Goal: Task Accomplishment & Management: Manage account settings

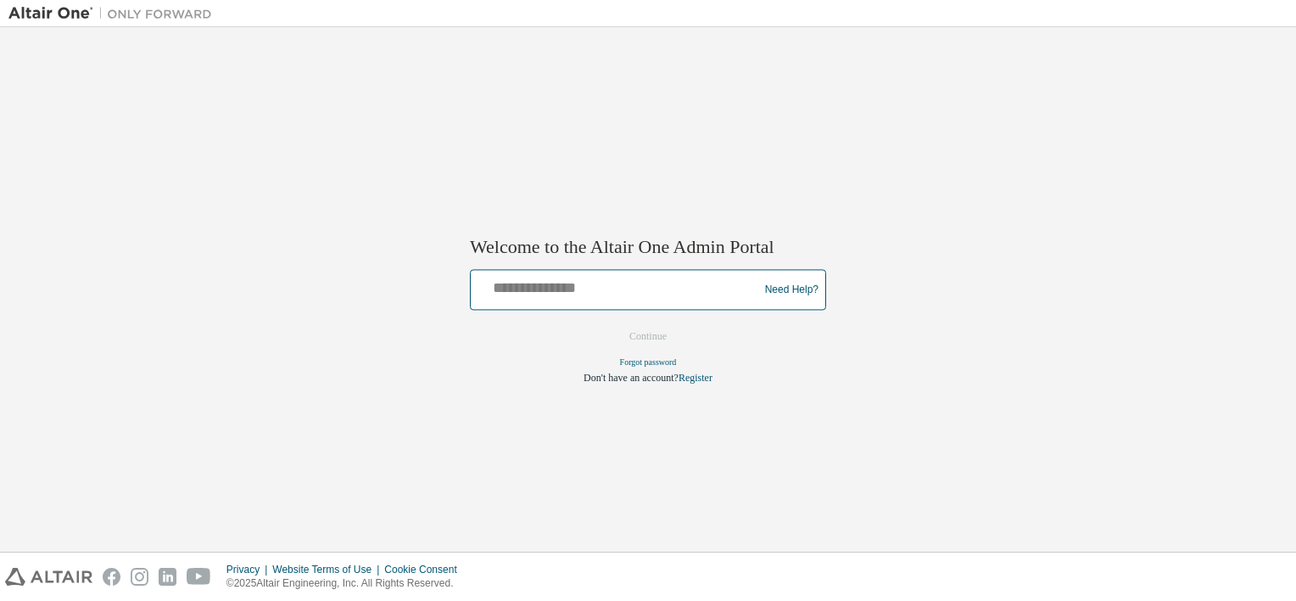
click at [509, 288] on input "text" at bounding box center [617, 286] width 279 height 25
type input "**********"
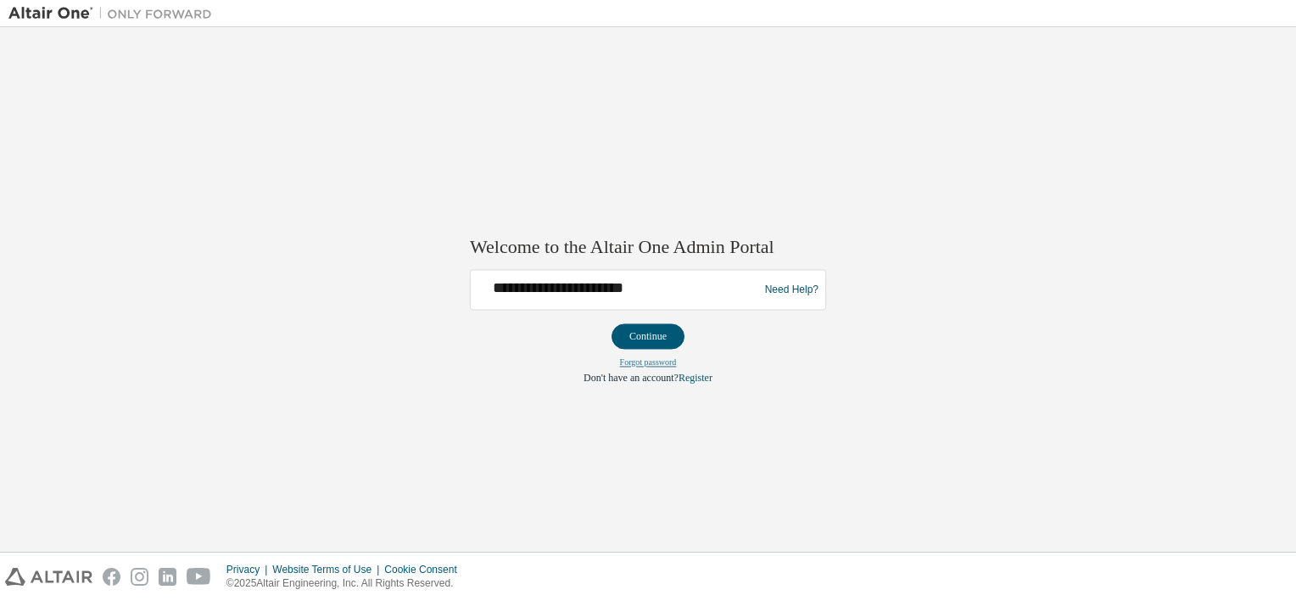
click at [652, 364] on link "Forgot password" at bounding box center [648, 362] width 57 height 9
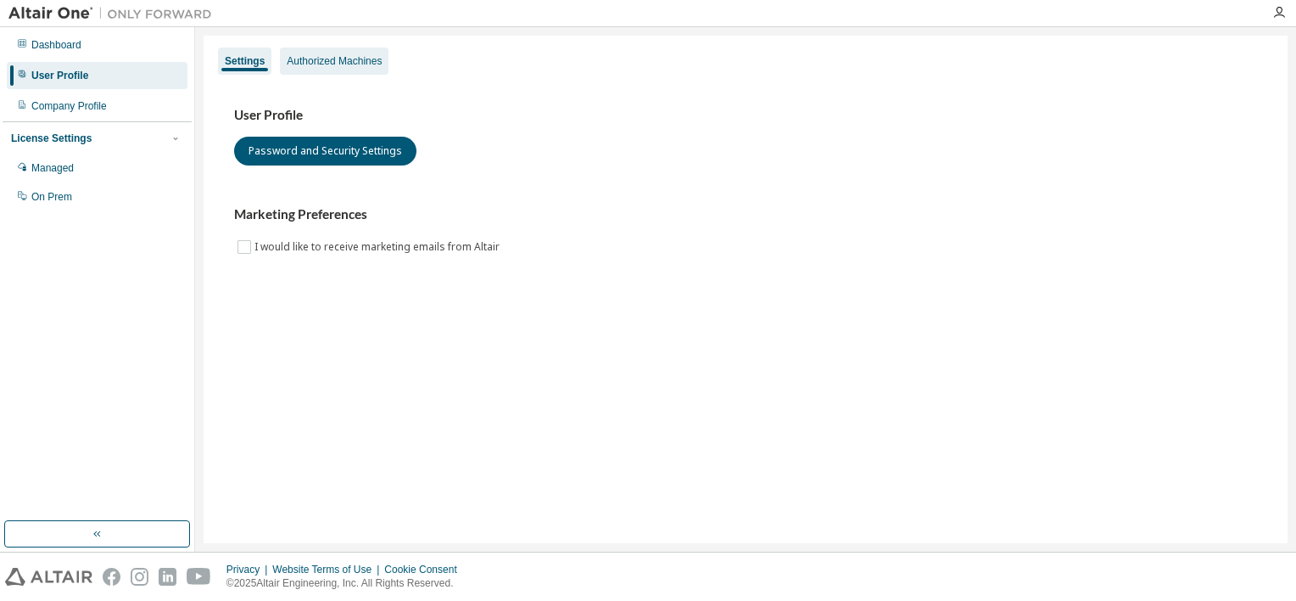
click at [321, 57] on div "Authorized Machines" at bounding box center [334, 61] width 95 height 14
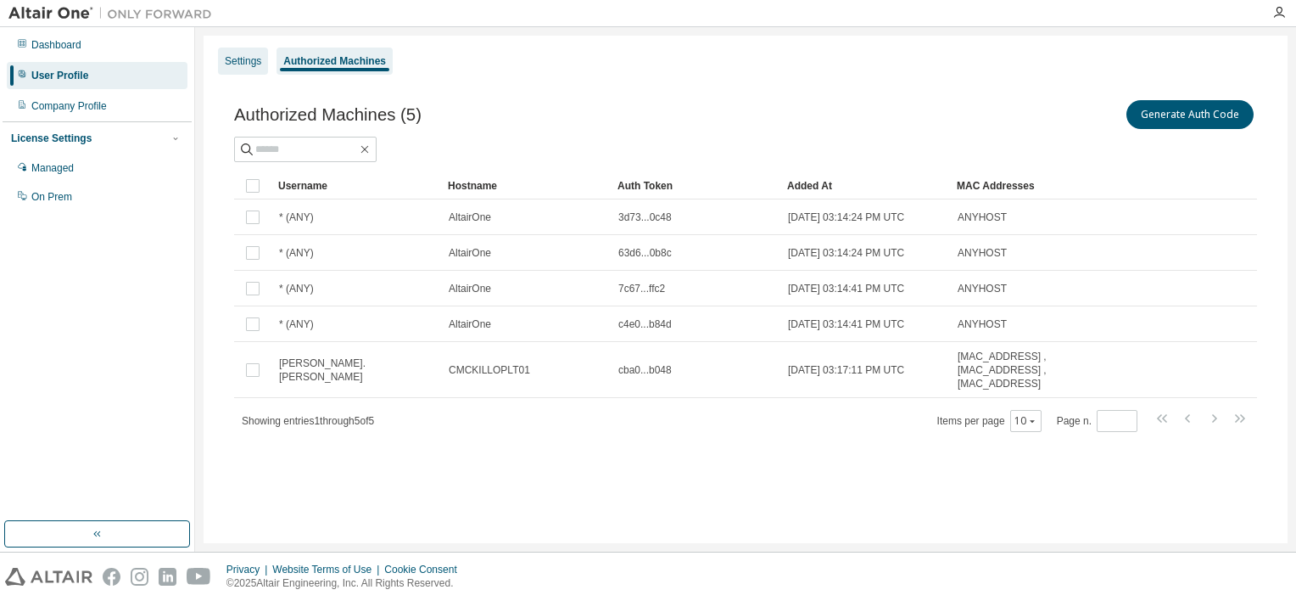
click at [234, 61] on div "Settings" at bounding box center [243, 61] width 36 height 14
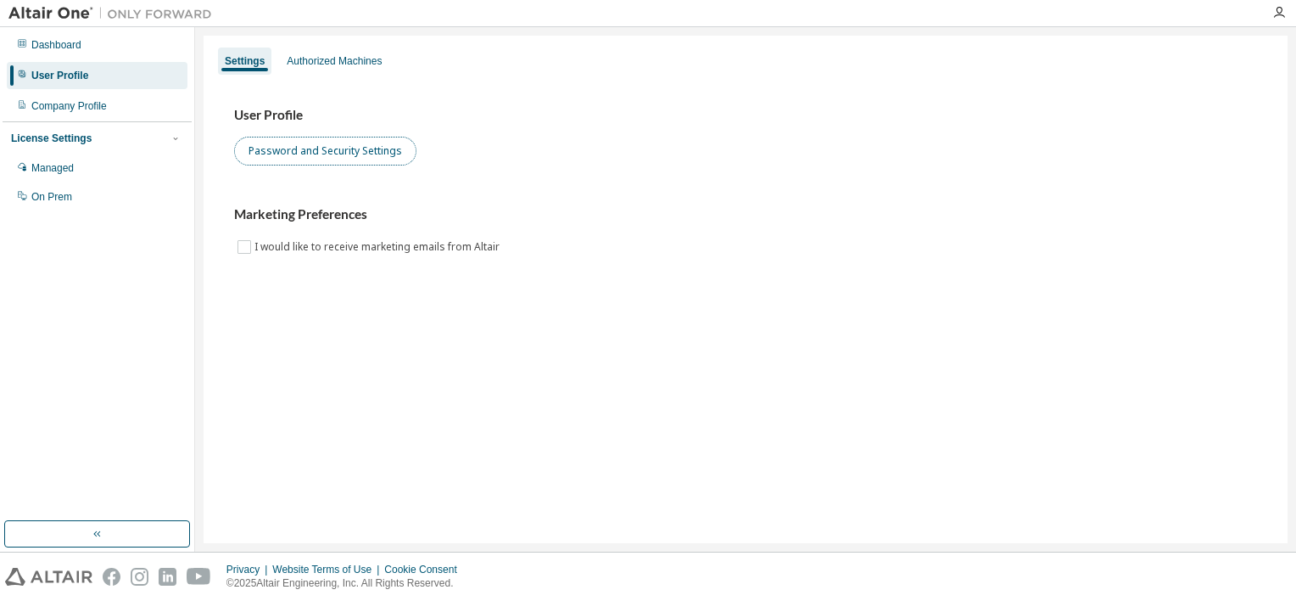
click at [339, 156] on button "Password and Security Settings" at bounding box center [325, 151] width 182 height 29
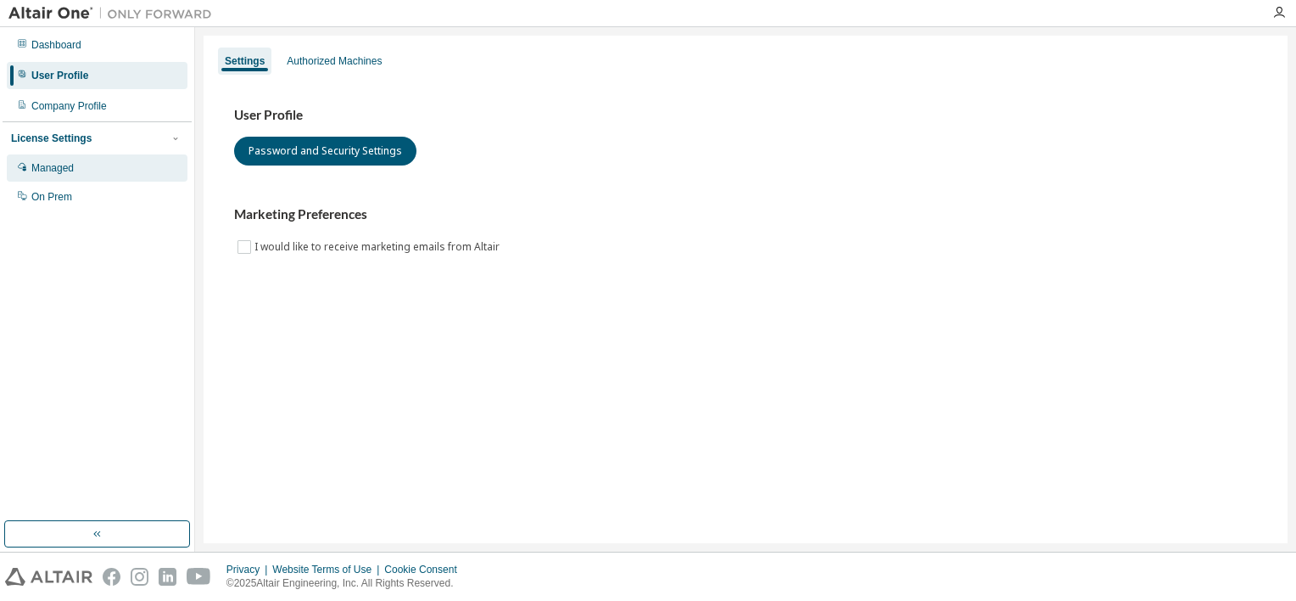
click at [58, 165] on div "Managed" at bounding box center [52, 168] width 42 height 14
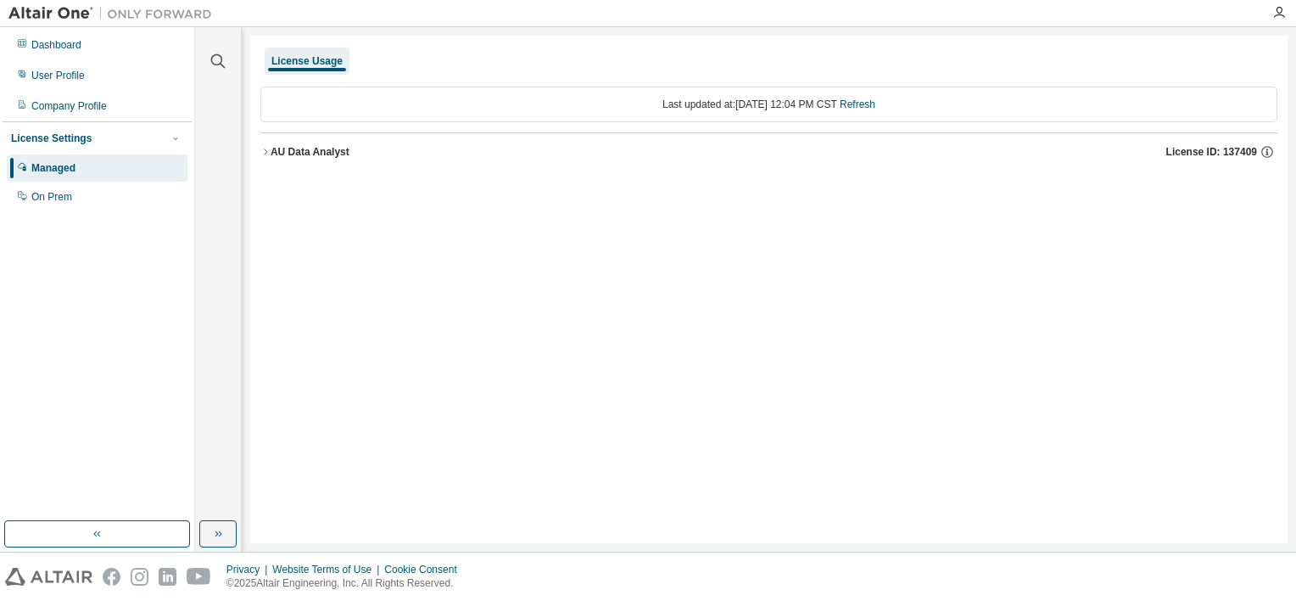
click at [262, 153] on icon "button" at bounding box center [265, 152] width 10 height 10
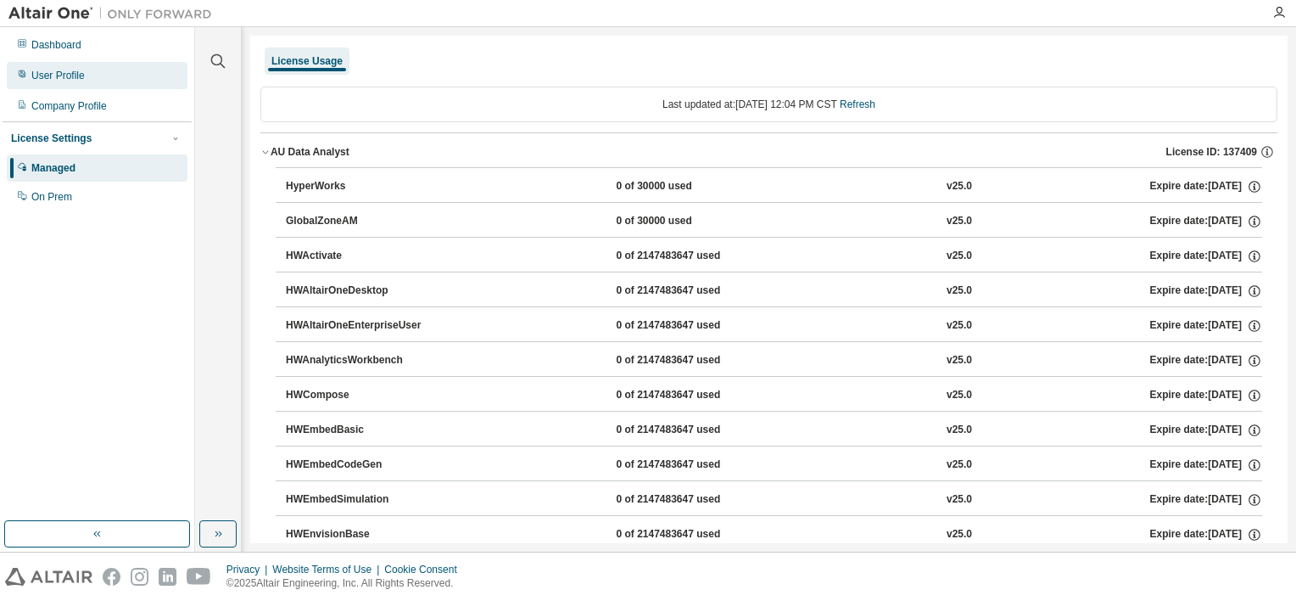
click at [69, 77] on div "User Profile" at bounding box center [57, 76] width 53 height 14
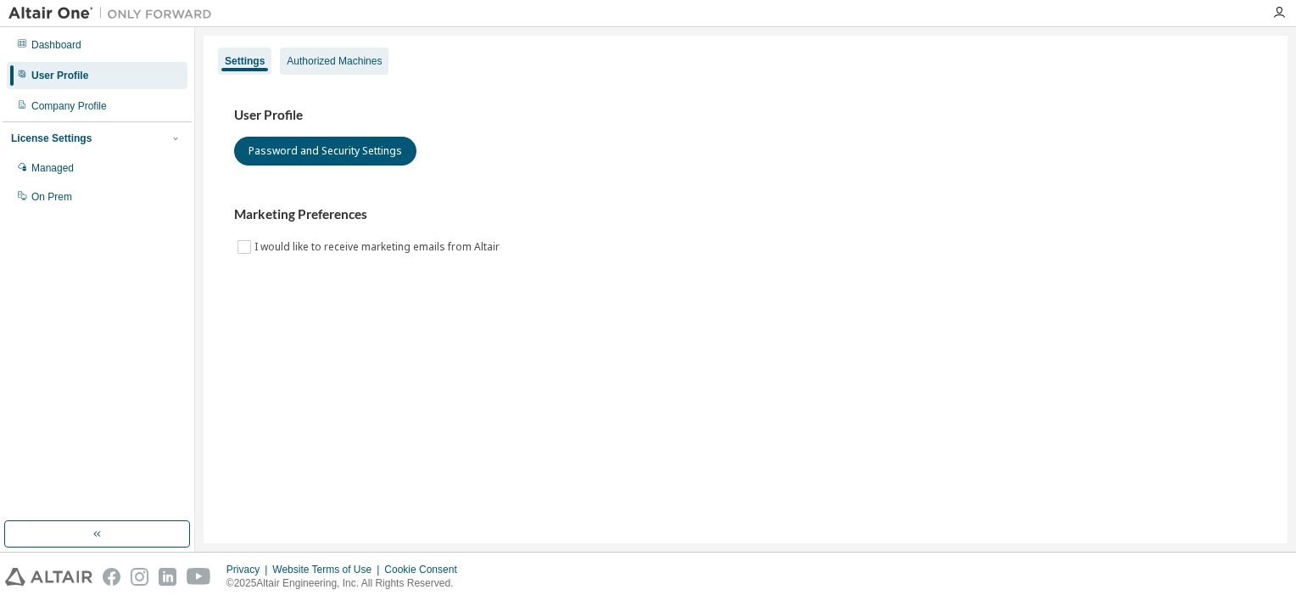
click at [331, 59] on div "Authorized Machines" at bounding box center [334, 61] width 95 height 14
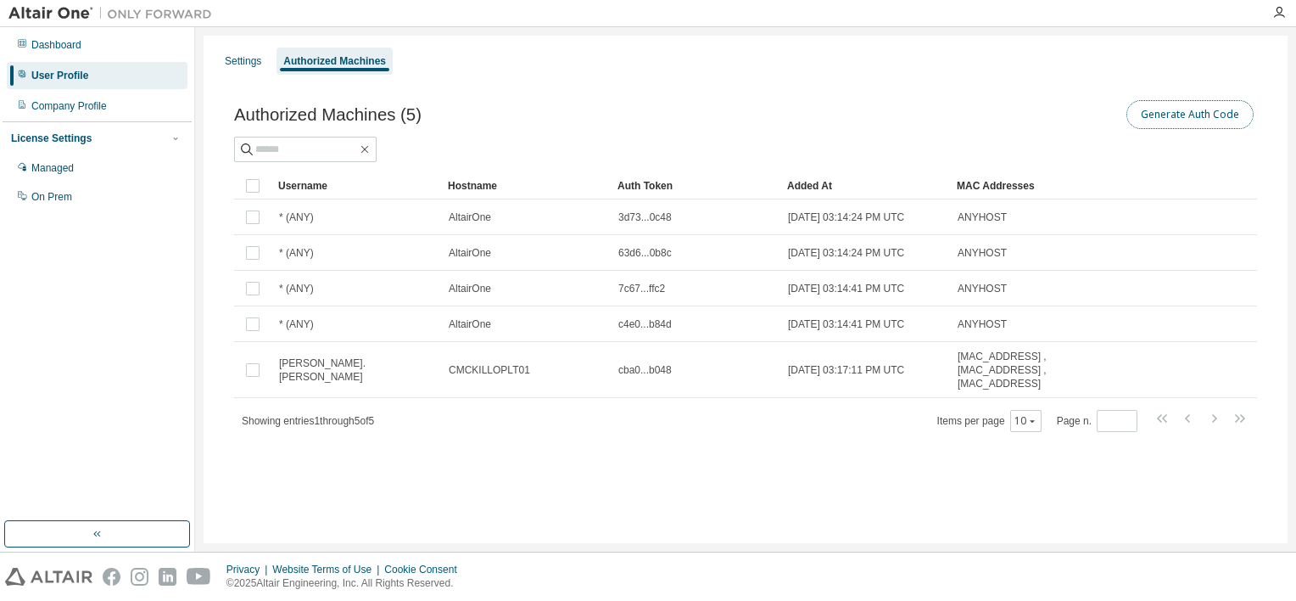
click at [1213, 117] on button "Generate Auth Code" at bounding box center [1189, 114] width 127 height 29
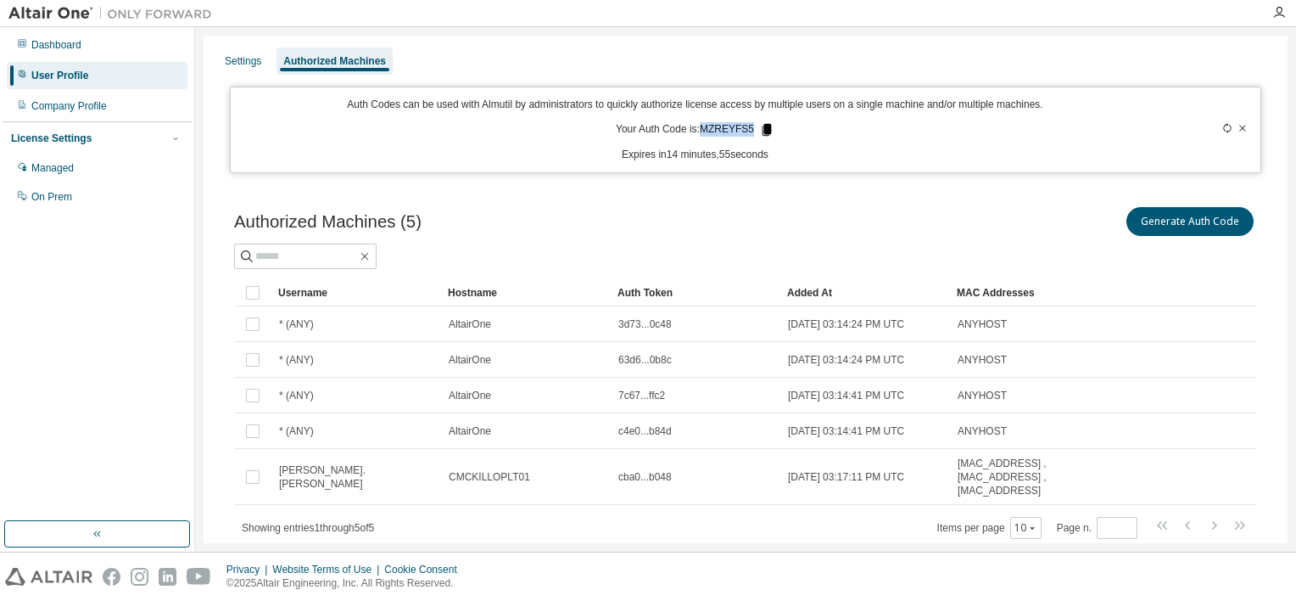
click at [752, 130] on p "Your Auth Code is: MZREYFS5" at bounding box center [695, 129] width 159 height 15
click at [763, 131] on icon at bounding box center [767, 130] width 9 height 12
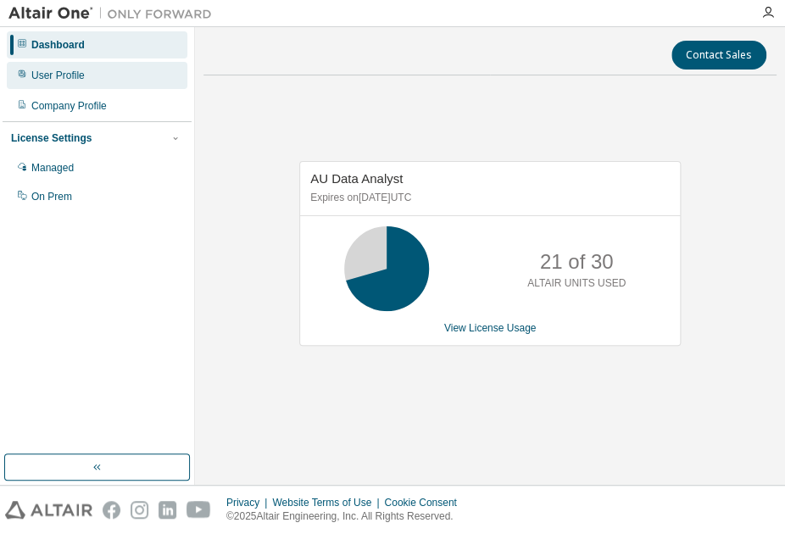
click at [60, 72] on div "User Profile" at bounding box center [57, 76] width 53 height 14
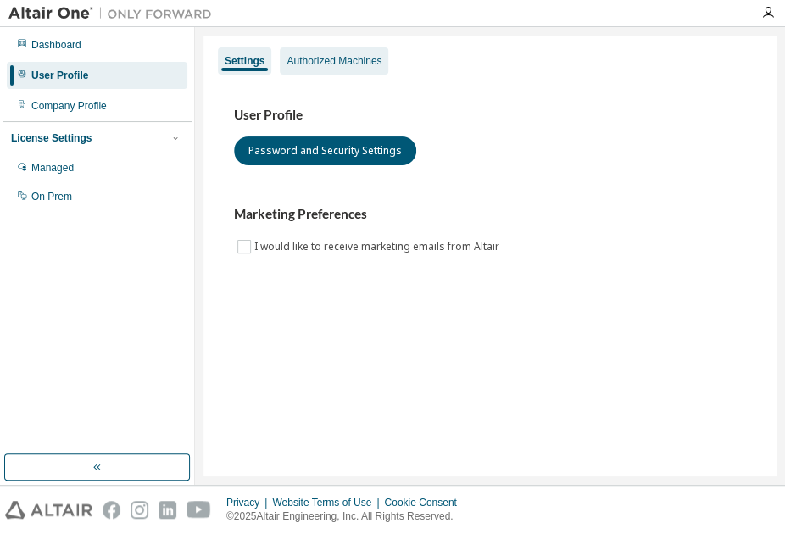
click at [312, 62] on div "Authorized Machines" at bounding box center [334, 61] width 95 height 14
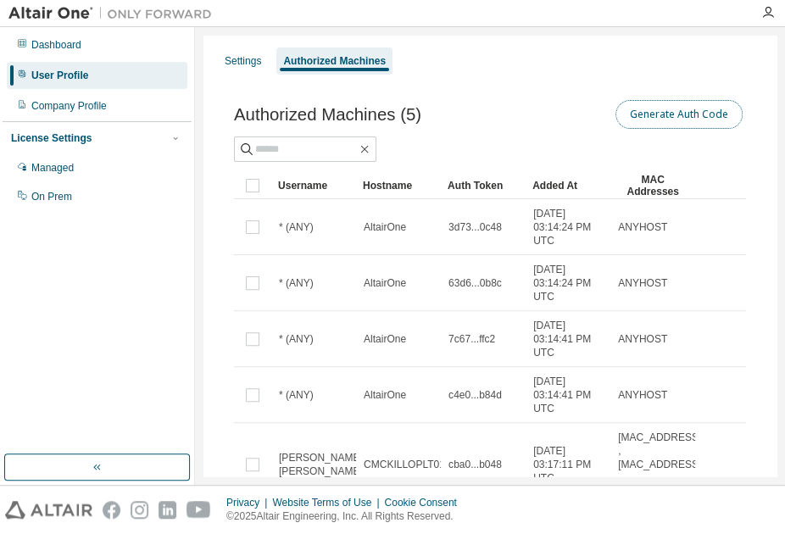
click at [676, 111] on button "Generate Auth Code" at bounding box center [679, 114] width 127 height 29
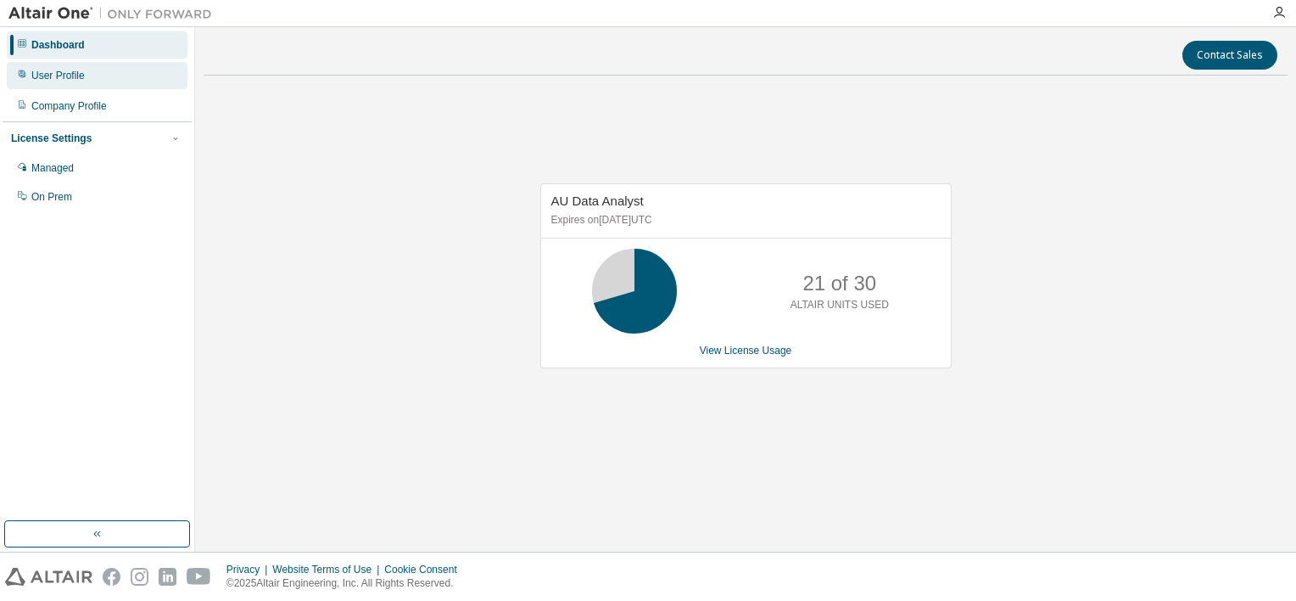
click at [64, 69] on div "User Profile" at bounding box center [57, 76] width 53 height 14
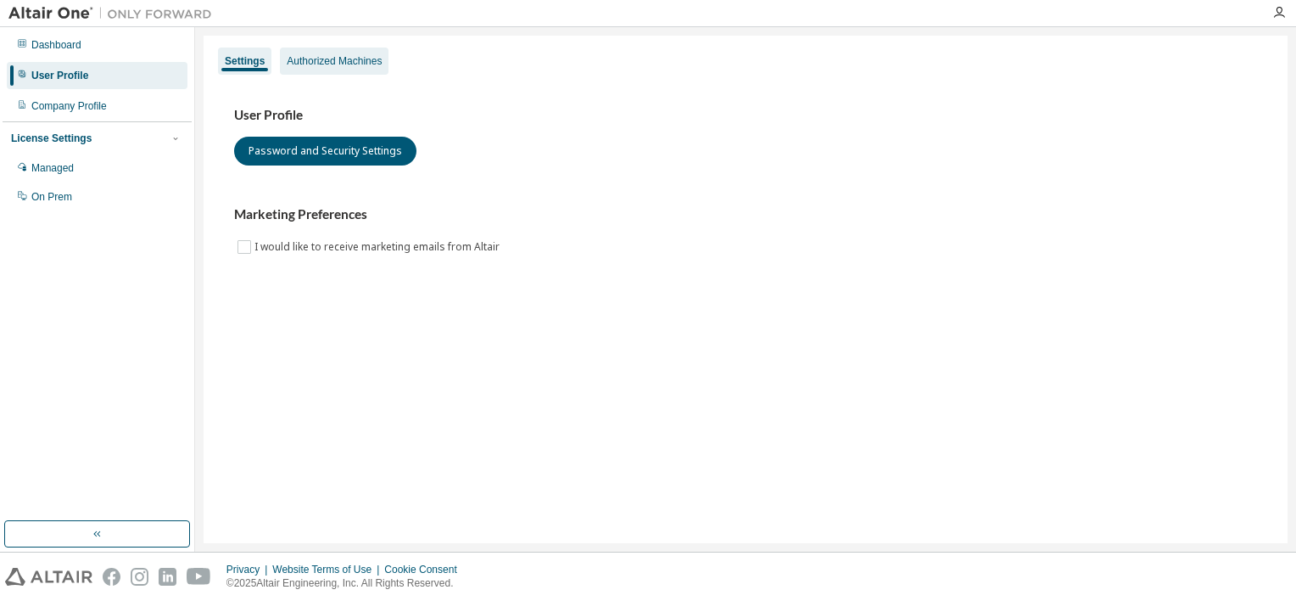
click at [309, 55] on div "Authorized Machines" at bounding box center [334, 61] width 95 height 14
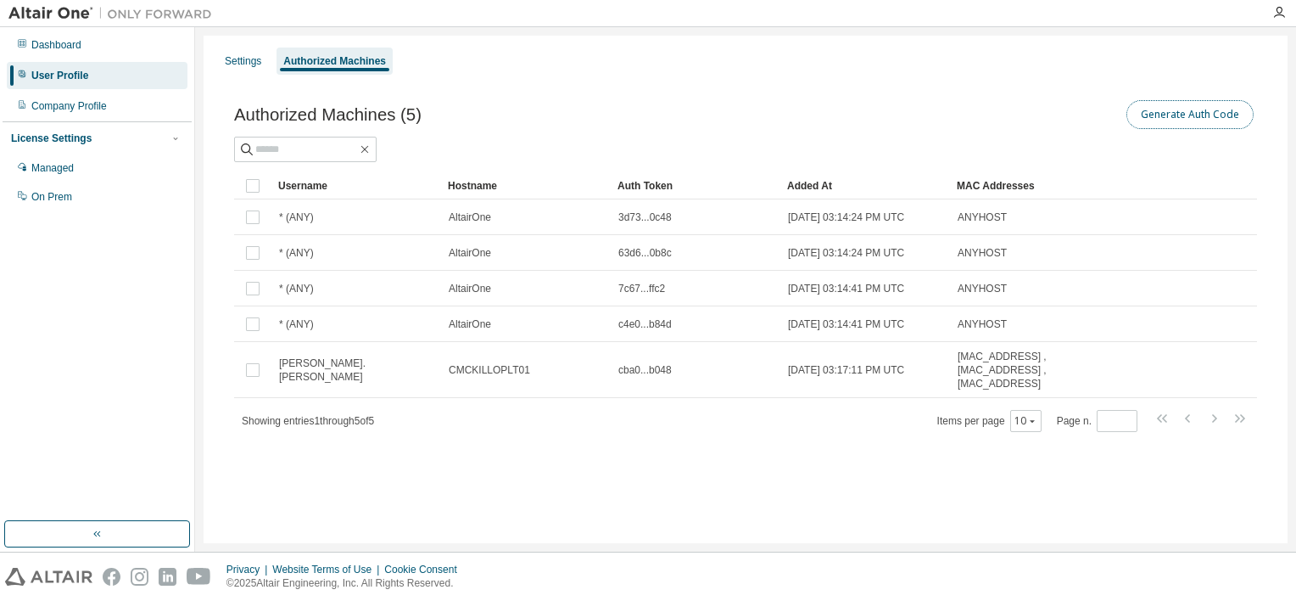
click at [1173, 115] on button "Generate Auth Code" at bounding box center [1189, 114] width 127 height 29
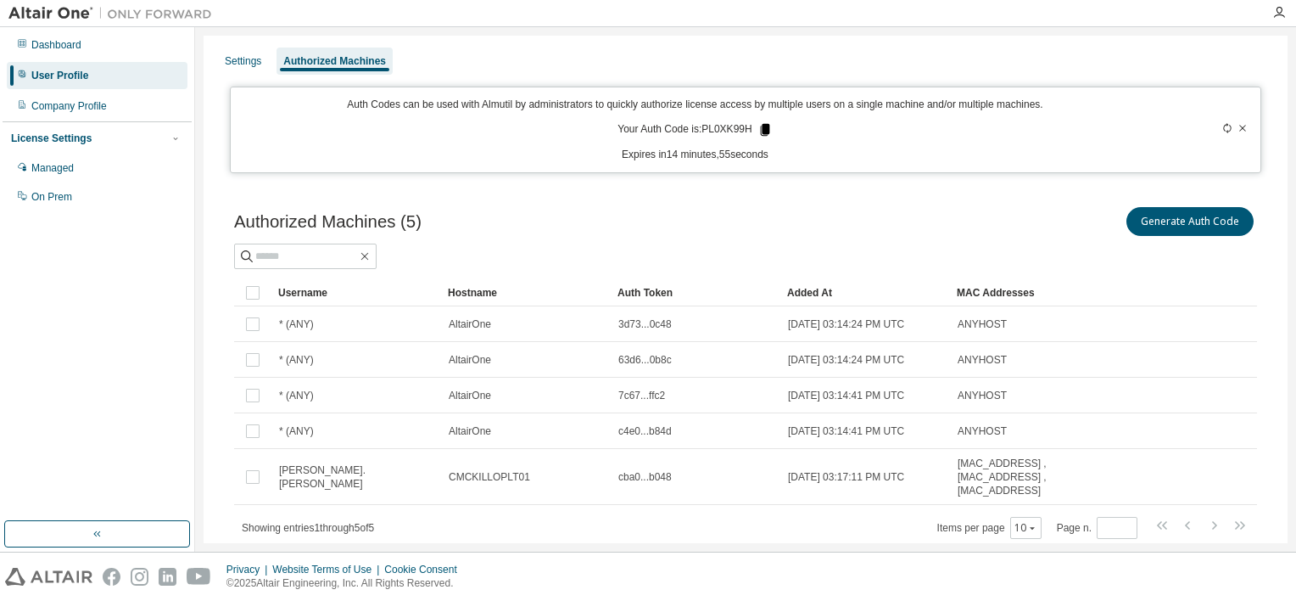
click at [760, 126] on icon at bounding box center [764, 130] width 9 height 12
